Goal: Information Seeking & Learning: Learn about a topic

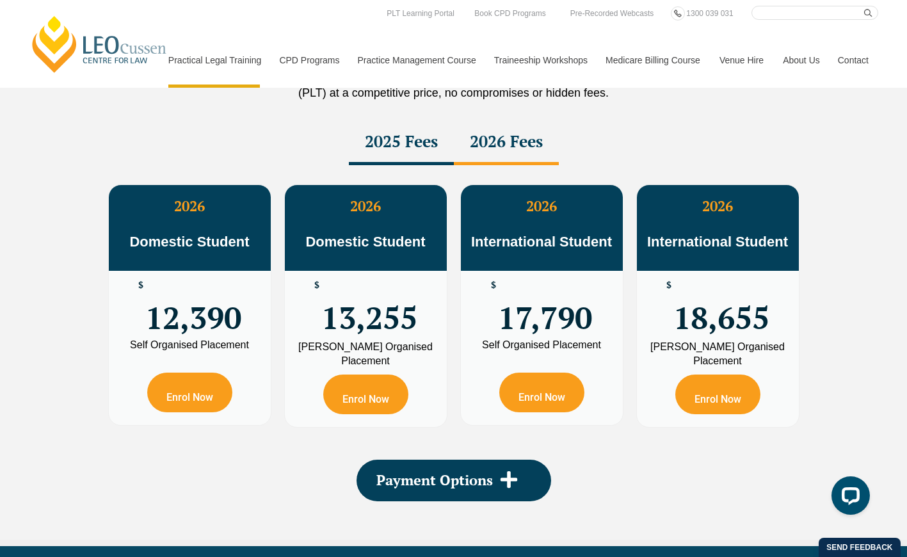
scroll to position [2239, 0]
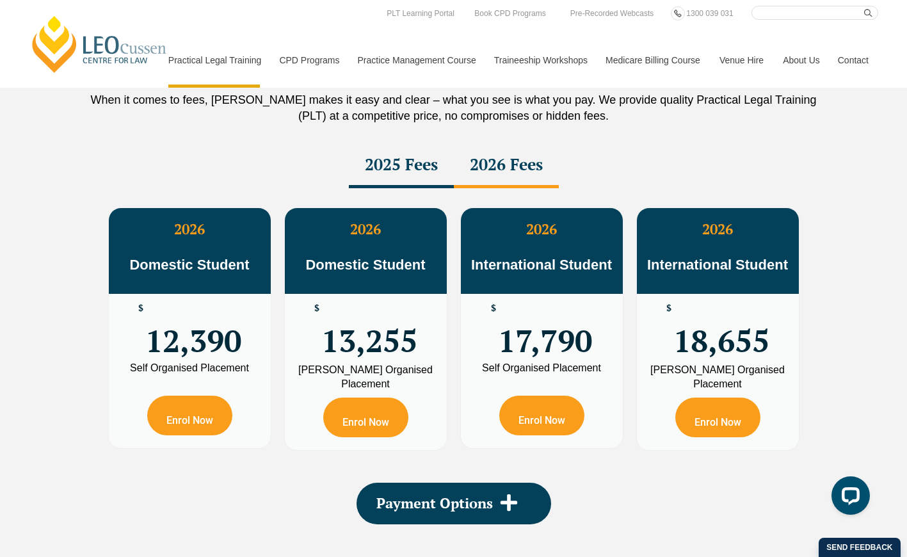
click at [376, 163] on div "2025 Fees" at bounding box center [401, 165] width 105 height 45
click at [510, 170] on div "2026 Fees" at bounding box center [506, 165] width 105 height 45
